Goal: Information Seeking & Learning: Learn about a topic

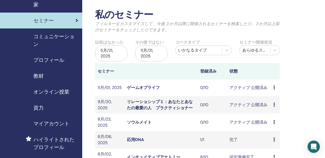
scroll to position [26, 0]
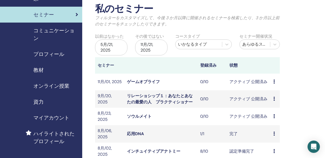
click at [52, 86] on span "オンライン授業" at bounding box center [51, 86] width 36 height 8
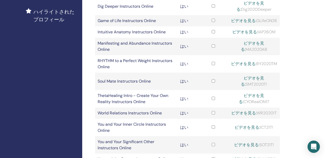
scroll to position [154, 0]
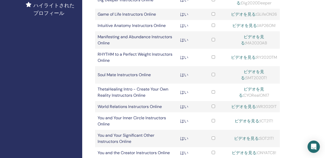
drag, startPoint x: 266, startPoint y: 90, endPoint x: 243, endPoint y: 90, distance: 23.1
click at [243, 81] on div "ビデオを見る: SMT2020T!" at bounding box center [254, 75] width 47 height 12
copy div "SMT2020T!"
click at [256, 81] on link "ビデオを見る:" at bounding box center [252, 75] width 23 height 12
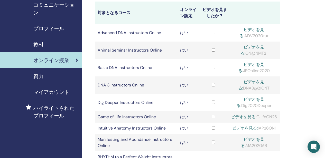
click at [38, 44] on span "教材" at bounding box center [38, 45] width 10 height 8
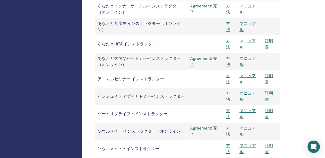
scroll to position [694, 0]
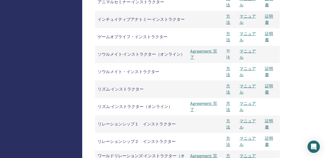
click at [228, 52] on link "方法" at bounding box center [228, 55] width 4 height 12
